Goal: Browse casually: Explore the website without a specific task or goal

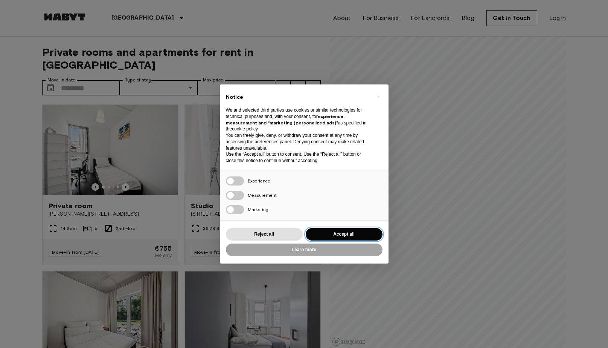
click at [341, 230] on button "Accept all" at bounding box center [344, 234] width 77 height 12
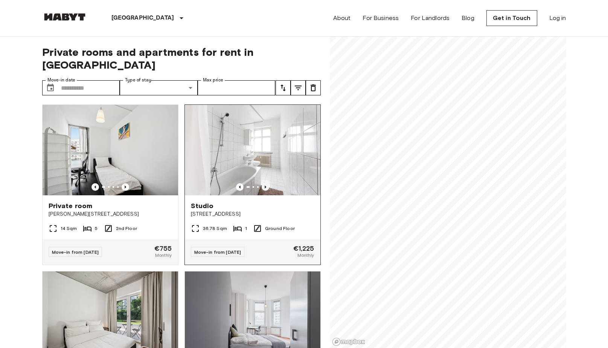
click at [266, 183] on icon "Previous image" at bounding box center [266, 187] width 8 height 8
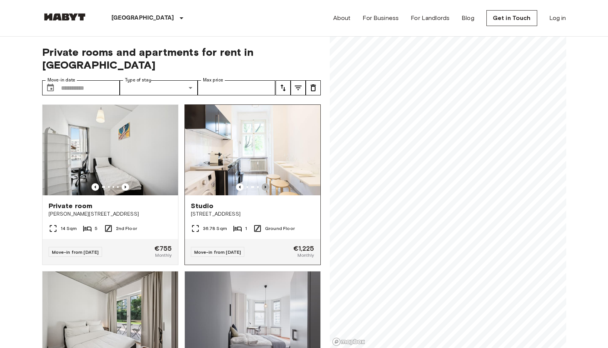
click at [266, 183] on icon "Previous image" at bounding box center [266, 187] width 8 height 8
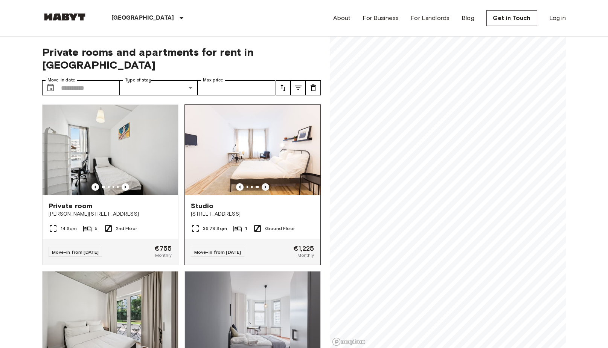
click at [266, 183] on icon "Previous image" at bounding box center [266, 187] width 8 height 8
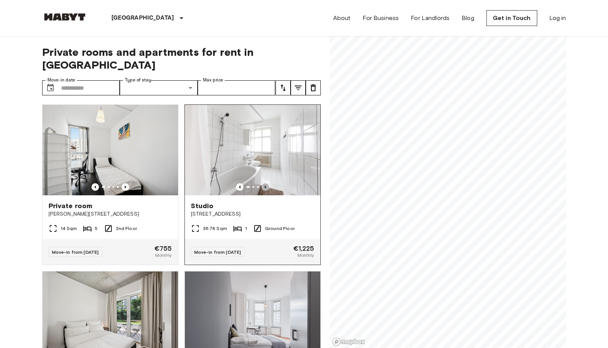
click at [266, 183] on icon "Previous image" at bounding box center [266, 187] width 8 height 8
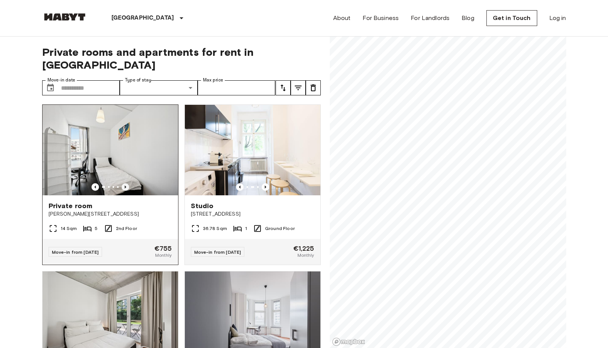
click at [124, 183] on icon "Previous image" at bounding box center [126, 187] width 8 height 8
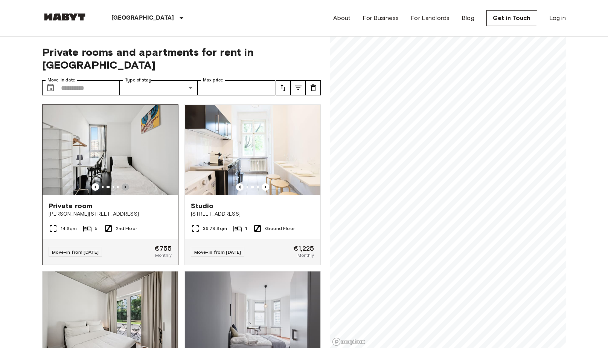
click at [124, 183] on icon "Previous image" at bounding box center [126, 187] width 8 height 8
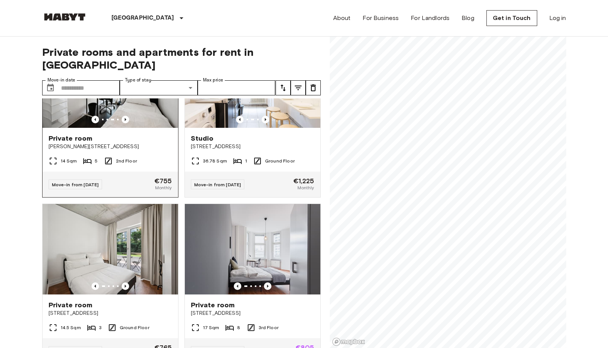
scroll to position [69, 0]
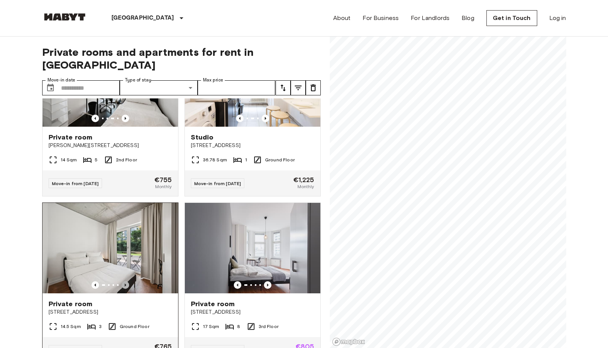
click at [126, 281] on icon "Previous image" at bounding box center [126, 285] width 8 height 8
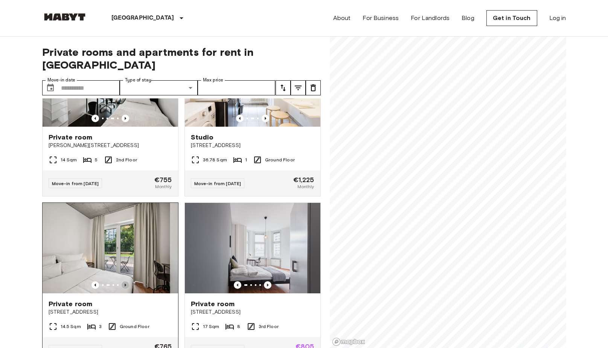
click at [126, 281] on icon "Previous image" at bounding box center [126, 285] width 8 height 8
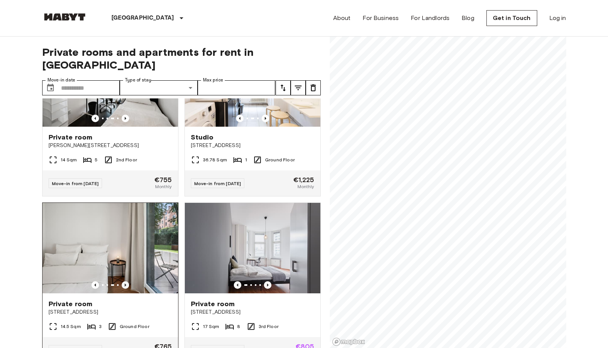
click at [126, 281] on icon "Previous image" at bounding box center [126, 285] width 8 height 8
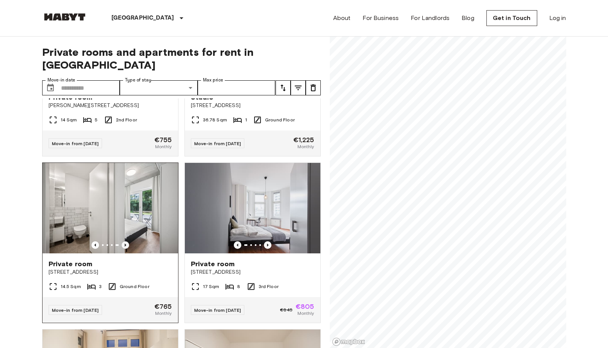
scroll to position [109, 0]
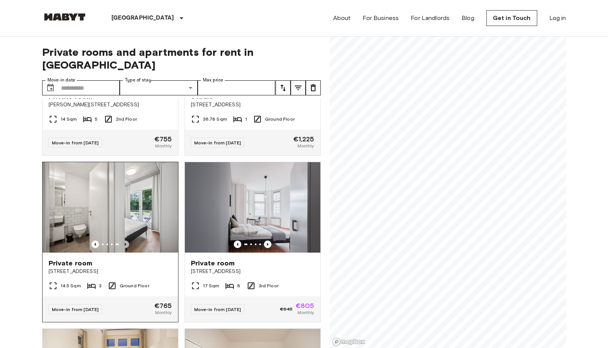
click at [127, 240] on icon "Previous image" at bounding box center [126, 244] width 8 height 8
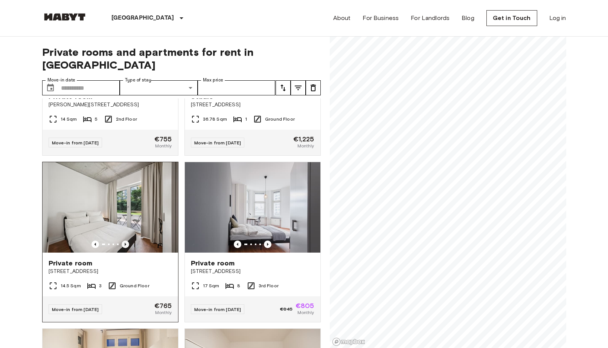
click at [127, 240] on icon "Previous image" at bounding box center [126, 244] width 8 height 8
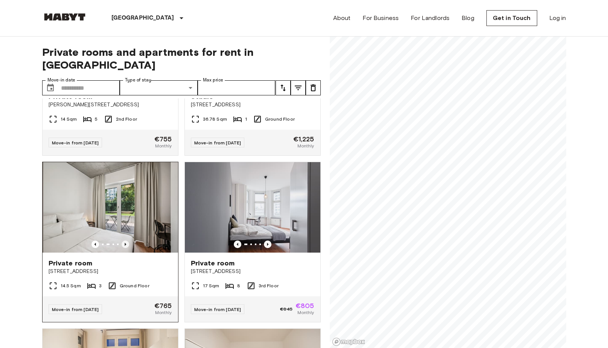
click at [127, 240] on icon "Previous image" at bounding box center [126, 244] width 8 height 8
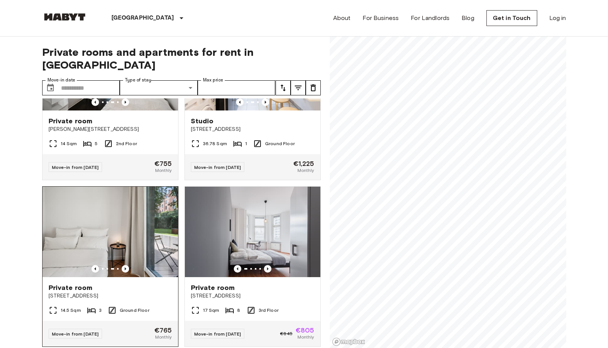
scroll to position [85, 0]
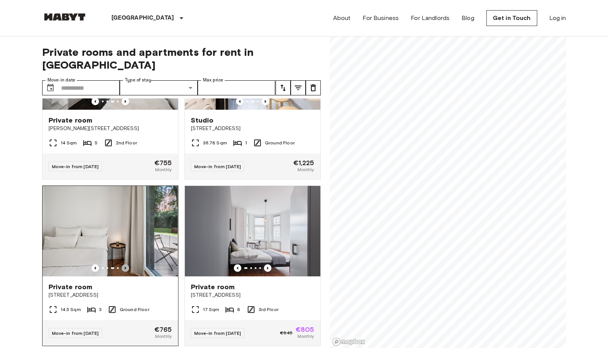
click at [127, 264] on icon "Previous image" at bounding box center [126, 268] width 8 height 8
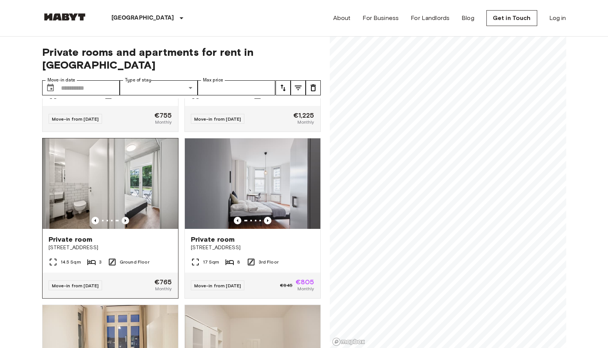
scroll to position [135, 0]
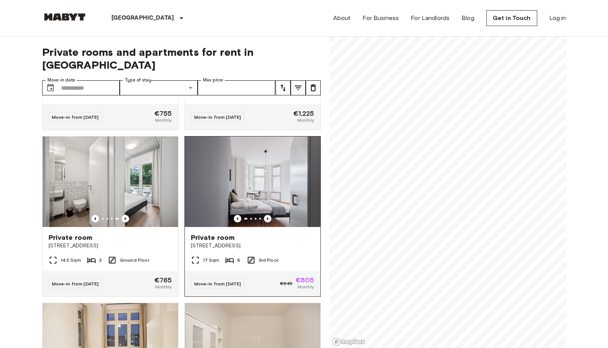
click at [269, 215] on icon "Previous image" at bounding box center [268, 219] width 8 height 8
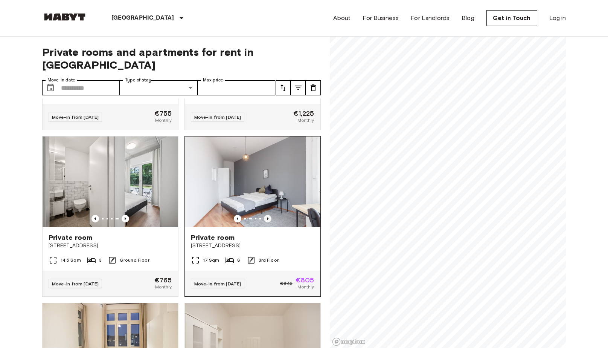
click at [268, 215] on icon "Previous image" at bounding box center [268, 219] width 8 height 8
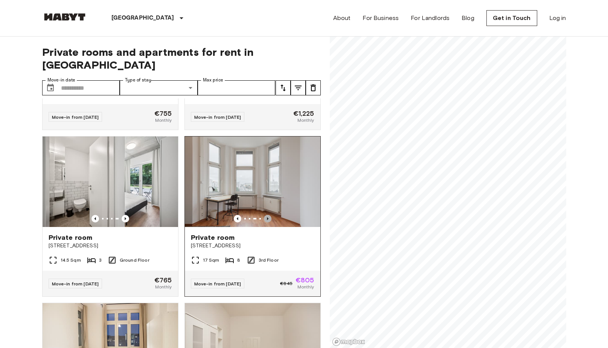
click at [268, 215] on icon "Previous image" at bounding box center [268, 219] width 8 height 8
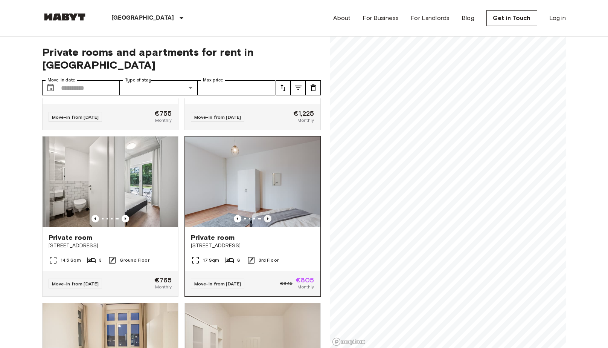
click at [268, 215] on icon "Previous image" at bounding box center [268, 219] width 8 height 8
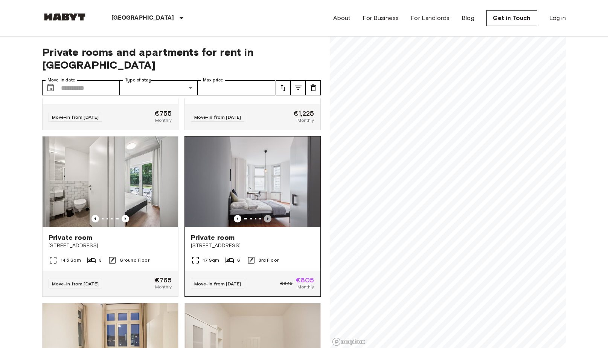
click at [268, 215] on icon "Previous image" at bounding box center [268, 219] width 8 height 8
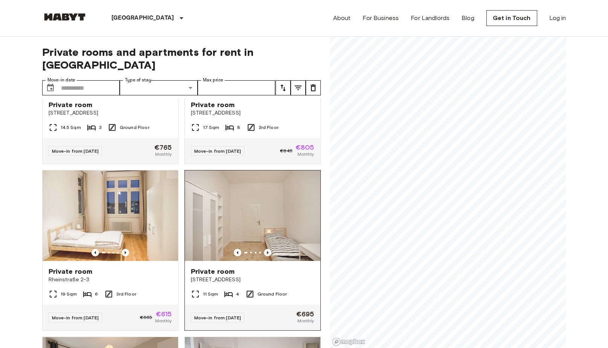
scroll to position [268, 0]
click at [266, 248] on icon "Previous image" at bounding box center [268, 252] width 8 height 8
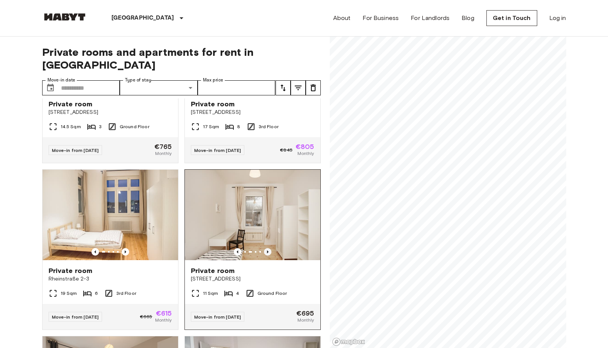
click at [266, 248] on icon "Previous image" at bounding box center [268, 252] width 8 height 8
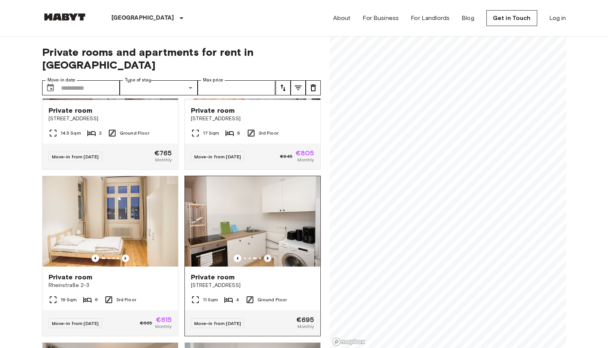
scroll to position [264, 0]
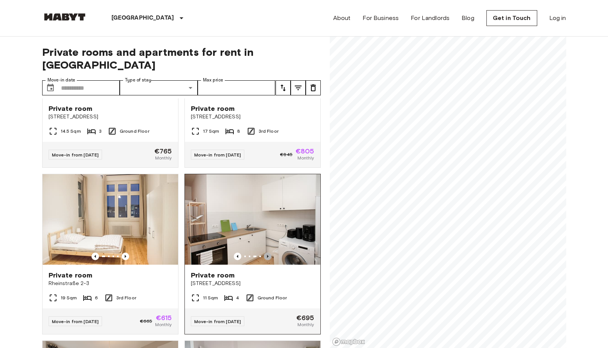
click at [267, 252] on icon "Previous image" at bounding box center [268, 256] width 8 height 8
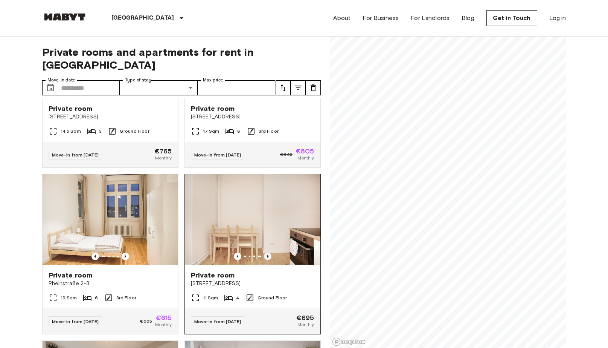
click at [267, 255] on icon "Previous image" at bounding box center [268, 256] width 2 height 3
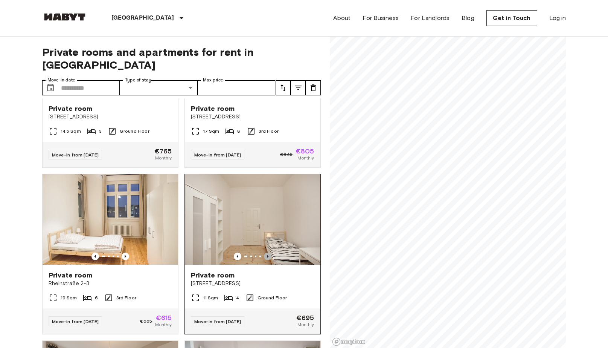
click at [267, 255] on icon "Previous image" at bounding box center [268, 256] width 2 height 3
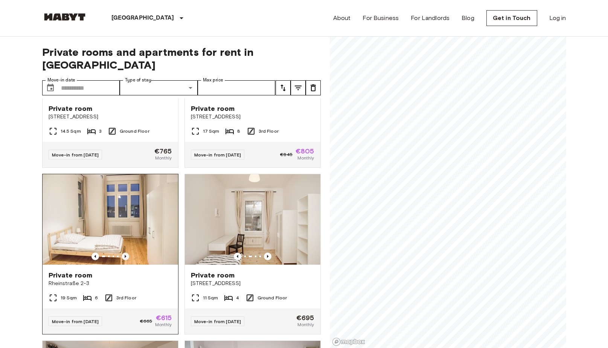
click at [126, 252] on icon "Previous image" at bounding box center [126, 256] width 8 height 8
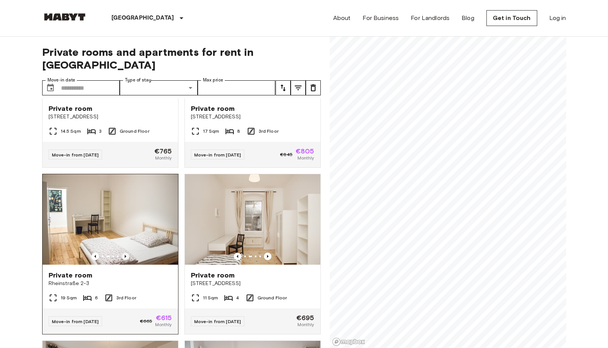
click at [126, 252] on icon "Previous image" at bounding box center [126, 256] width 8 height 8
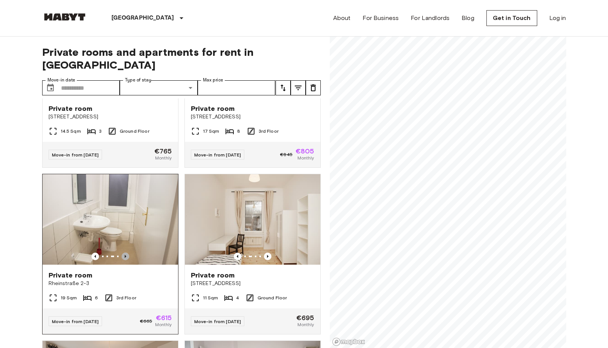
click at [126, 252] on icon "Previous image" at bounding box center [126, 256] width 8 height 8
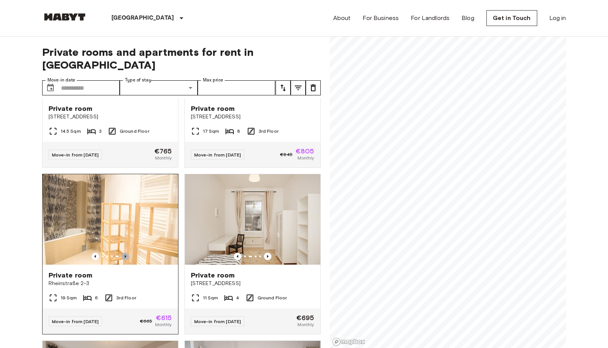
click at [126, 252] on icon "Previous image" at bounding box center [126, 256] width 8 height 8
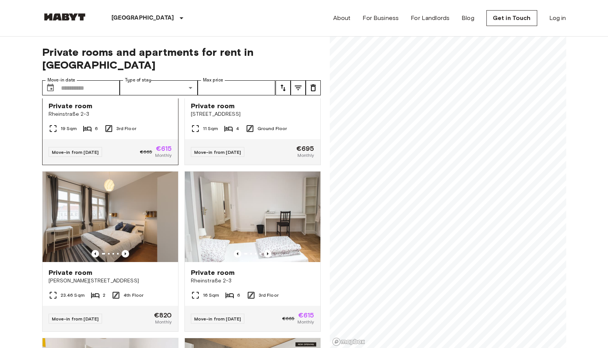
scroll to position [435, 0]
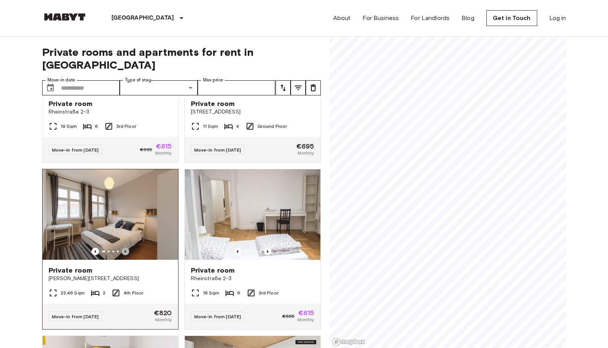
click at [125, 250] on icon "Previous image" at bounding box center [126, 251] width 2 height 3
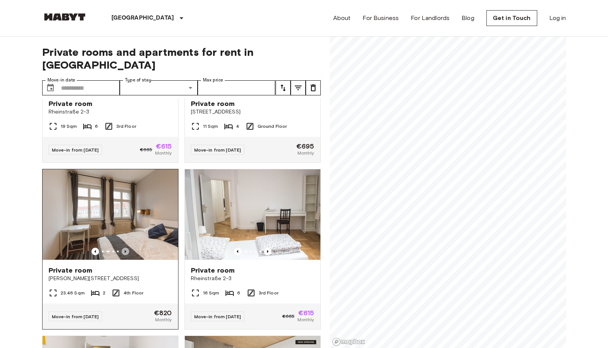
click at [125, 250] on icon "Previous image" at bounding box center [126, 251] width 2 height 3
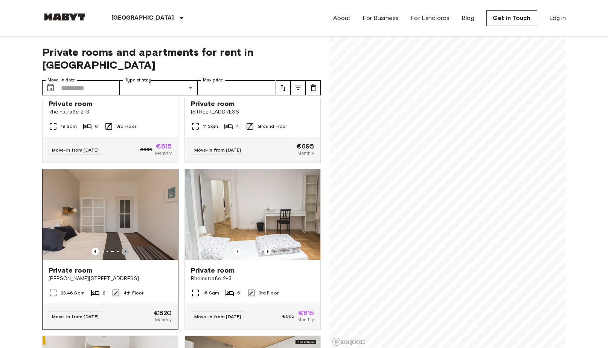
click at [125, 250] on icon "Previous image" at bounding box center [126, 251] width 2 height 3
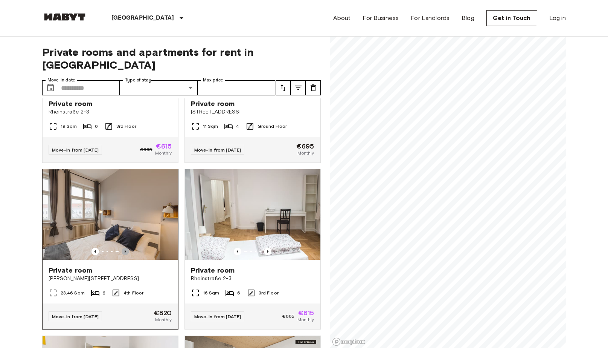
click at [125, 250] on icon "Previous image" at bounding box center [126, 251] width 2 height 3
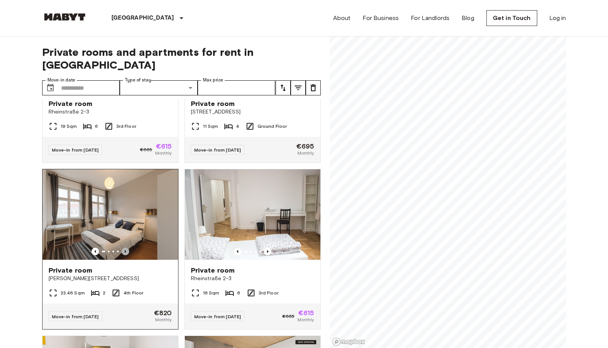
click at [125, 250] on icon "Previous image" at bounding box center [126, 251] width 2 height 3
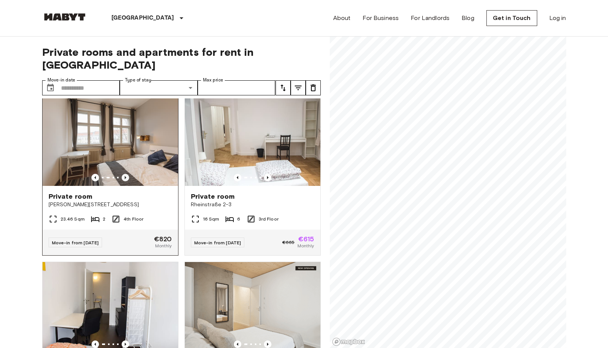
scroll to position [584, 0]
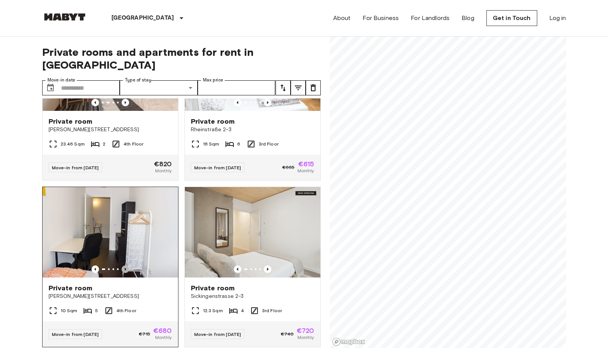
click at [126, 265] on icon "Previous image" at bounding box center [126, 269] width 8 height 8
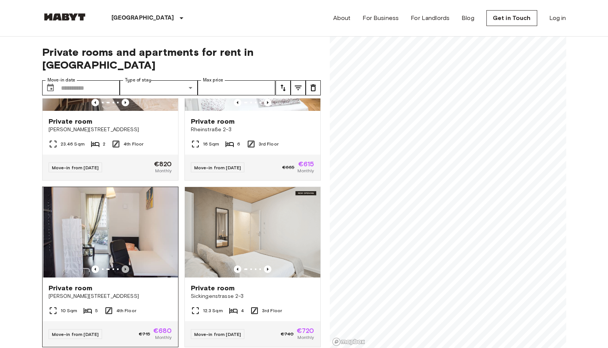
click at [126, 265] on icon "Previous image" at bounding box center [126, 269] width 8 height 8
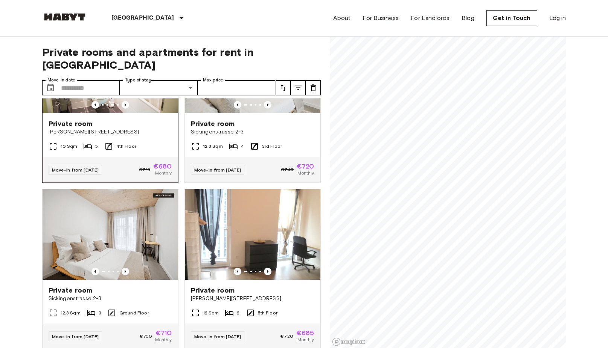
scroll to position [753, 0]
